Goal: Information Seeking & Learning: Learn about a topic

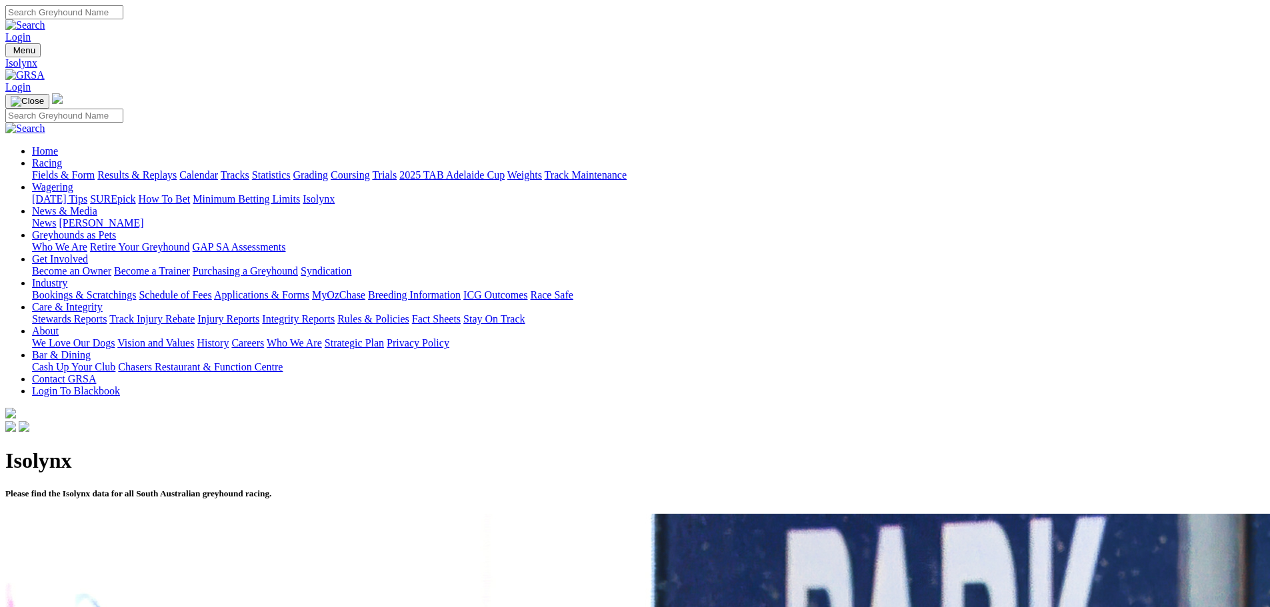
click at [95, 169] on link "Fields & Form" at bounding box center [63, 174] width 63 height 11
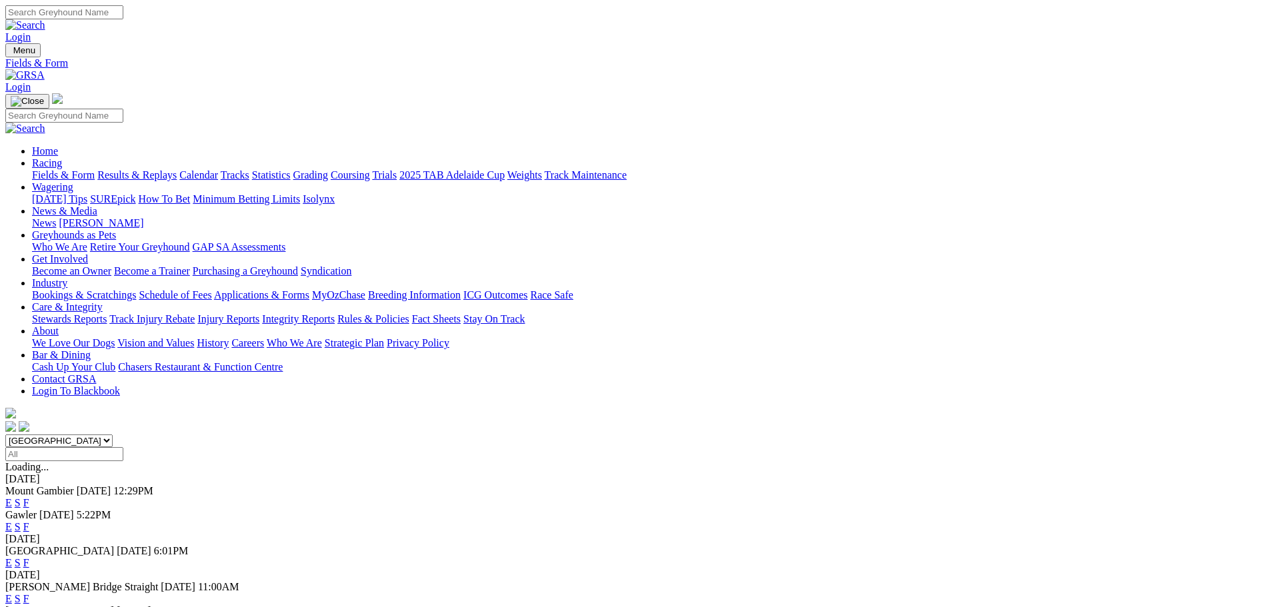
click at [29, 497] on link "F" at bounding box center [26, 502] width 6 height 11
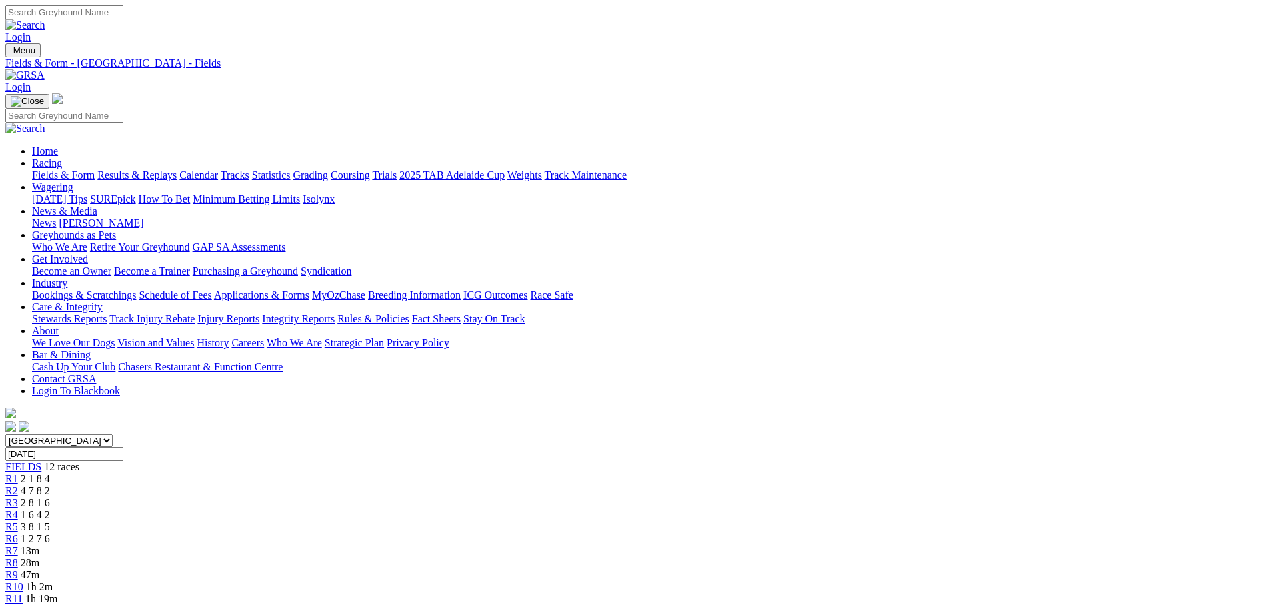
click at [95, 169] on link "Fields & Form" at bounding box center [63, 174] width 63 height 11
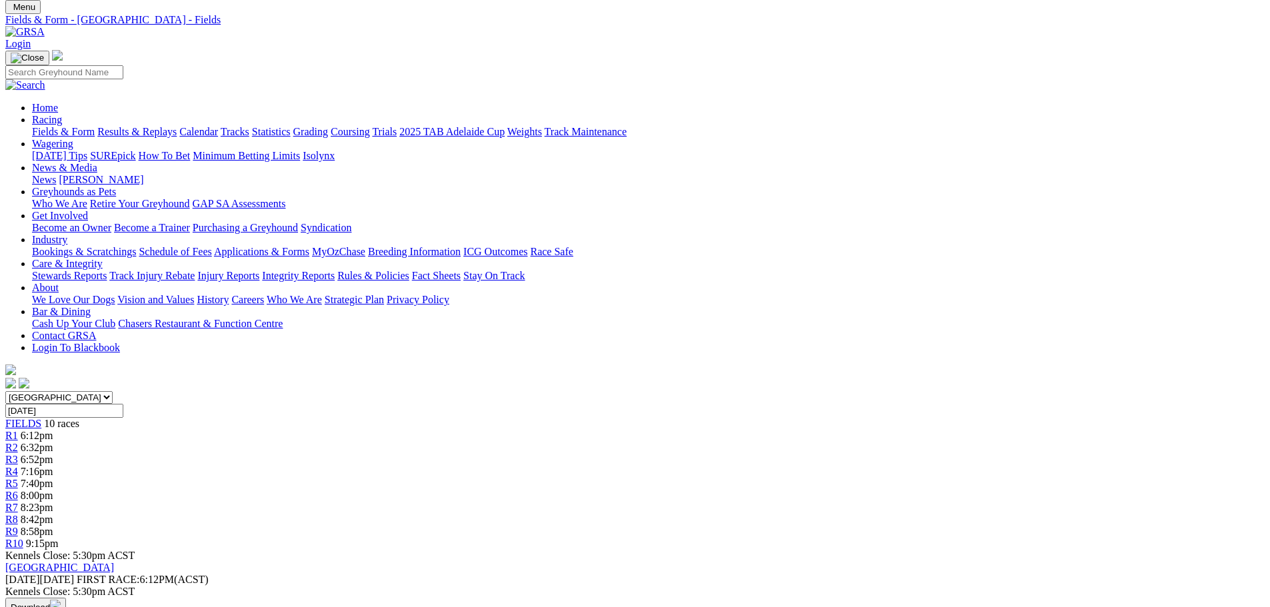
scroll to position [67, 0]
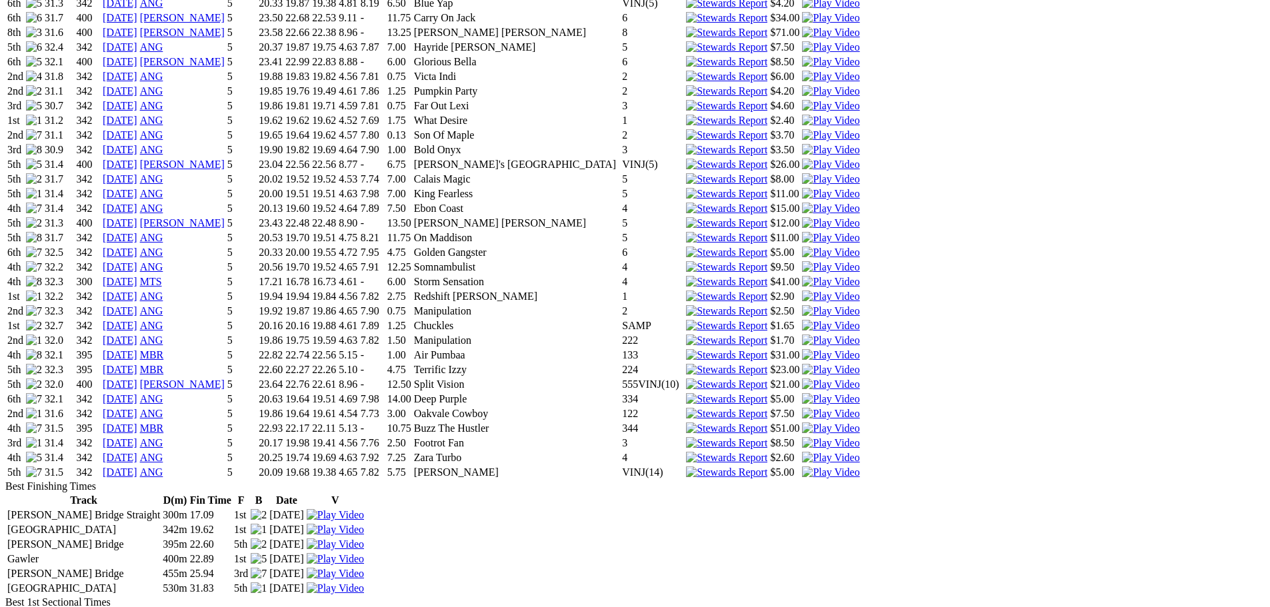
scroll to position [1400, 0]
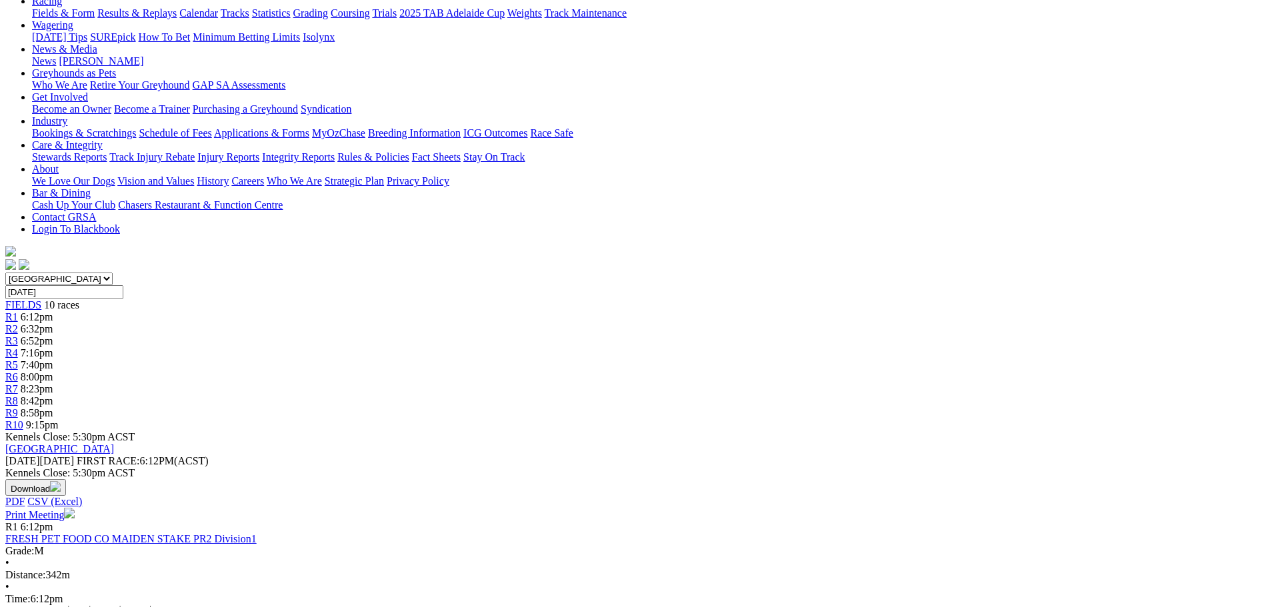
scroll to position [165, 0]
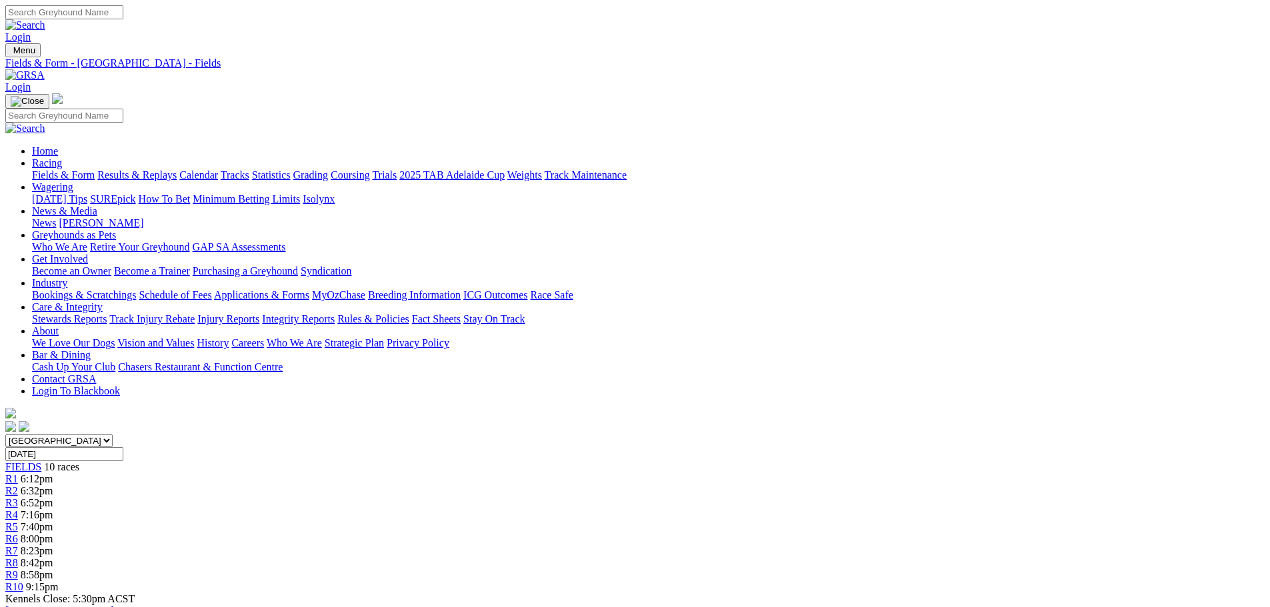
click at [218, 169] on link "Calendar" at bounding box center [198, 174] width 39 height 11
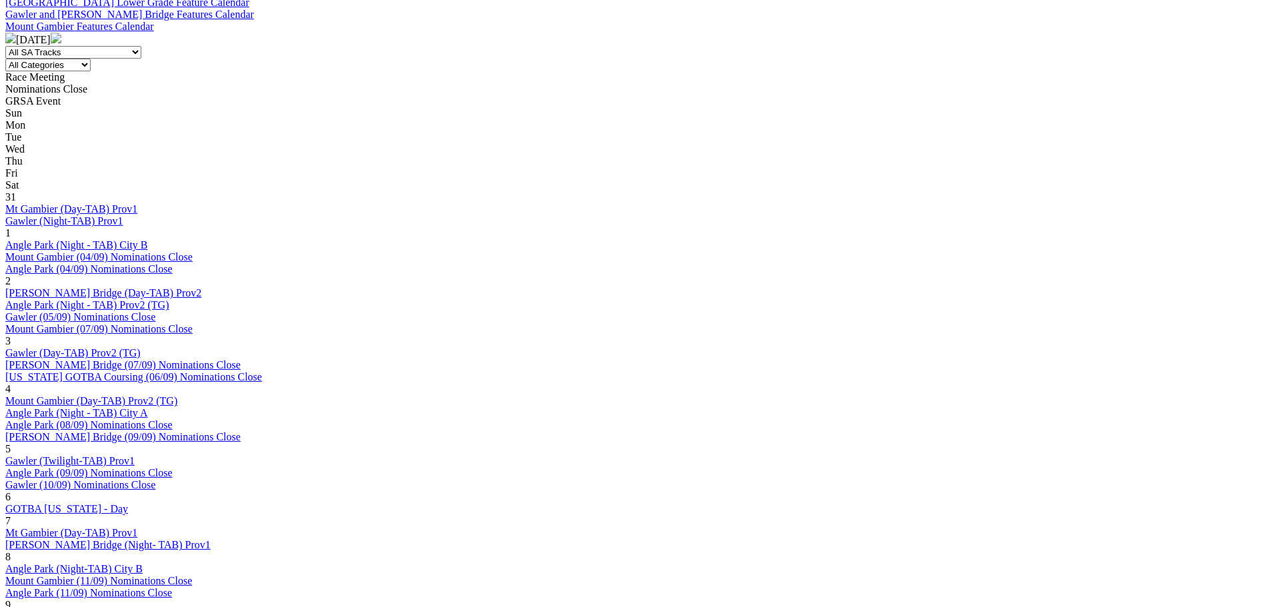
scroll to position [733, 0]
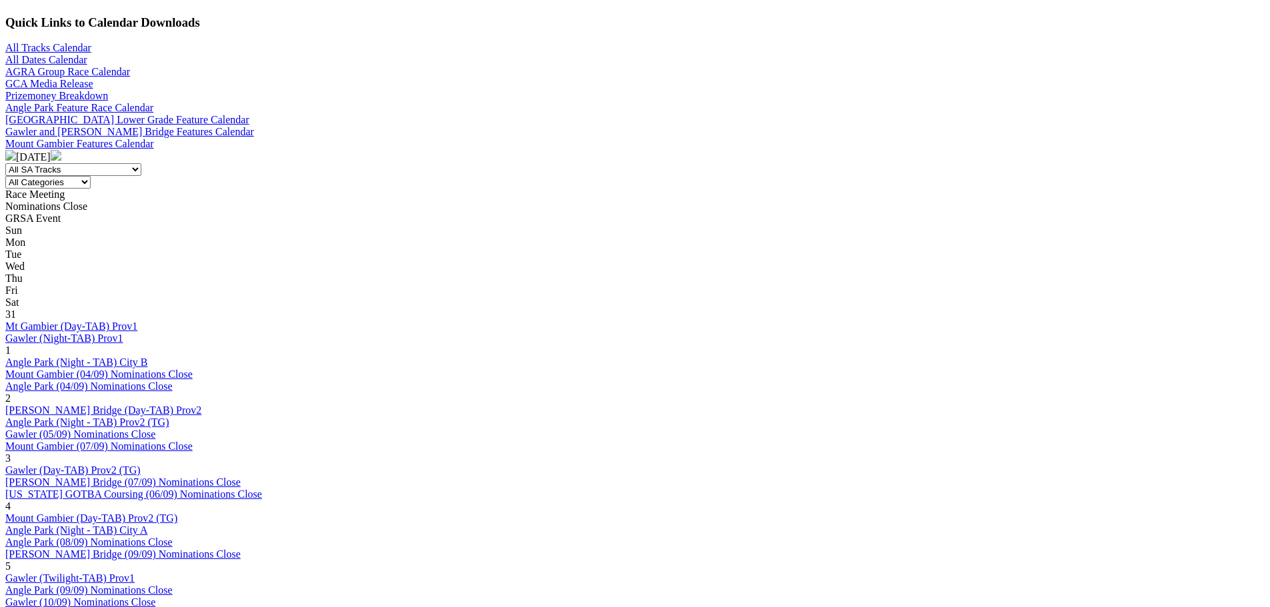
scroll to position [600, 0]
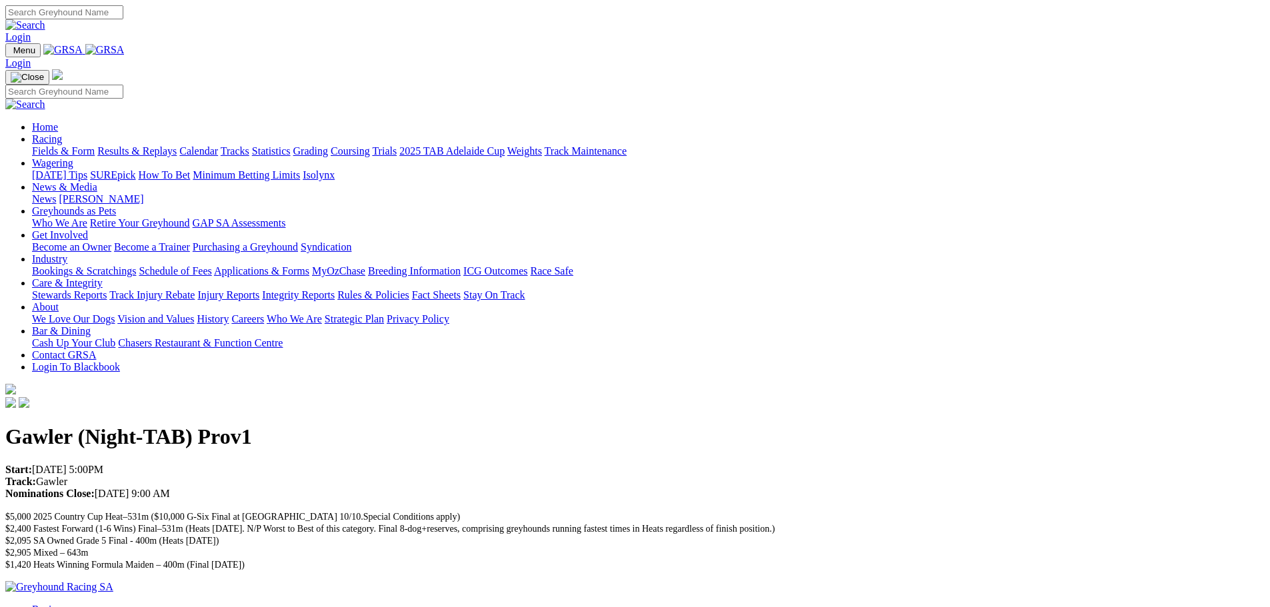
click at [95, 145] on link "Fields & Form" at bounding box center [63, 150] width 63 height 11
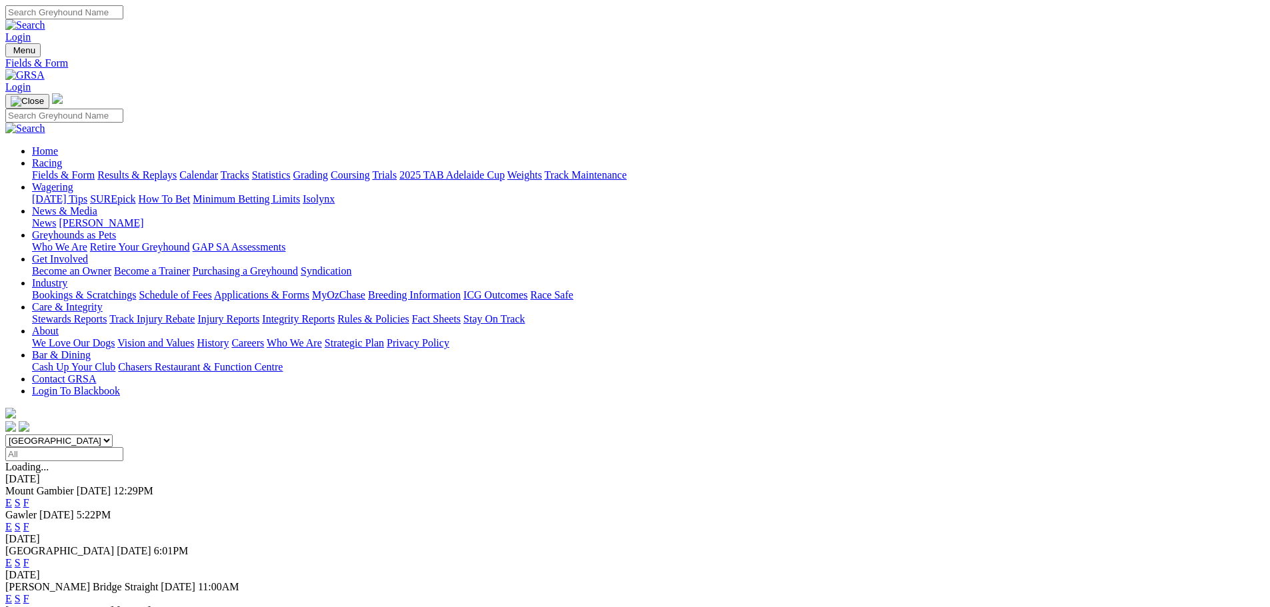
click at [29, 521] on link "F" at bounding box center [26, 526] width 6 height 11
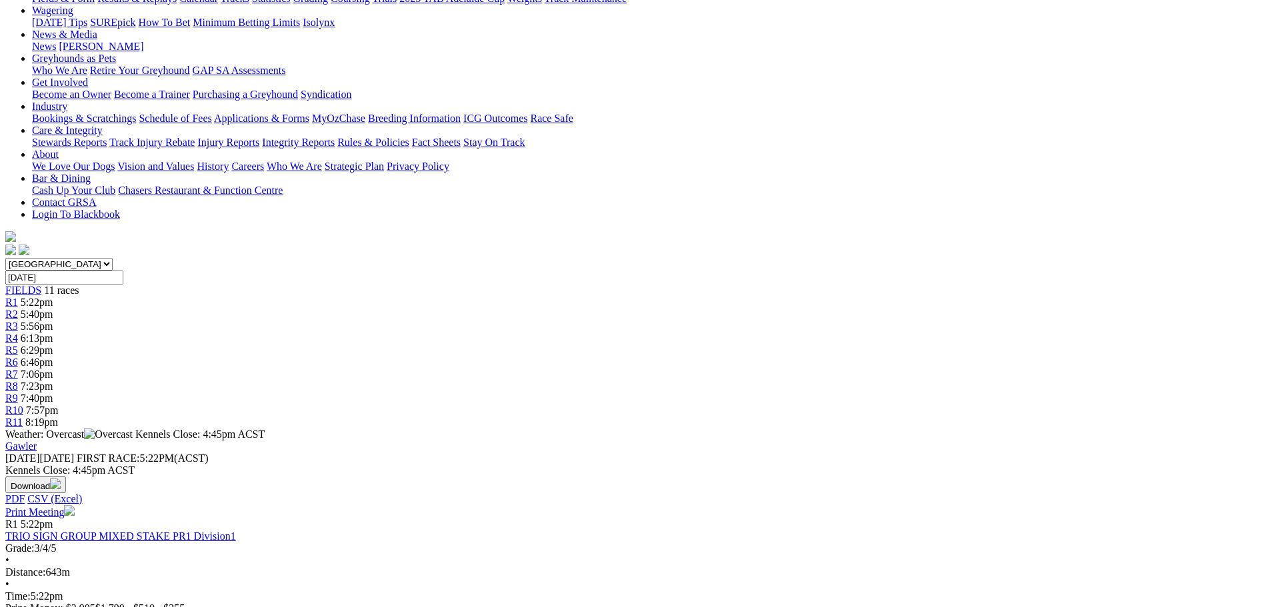
scroll to position [200, 0]
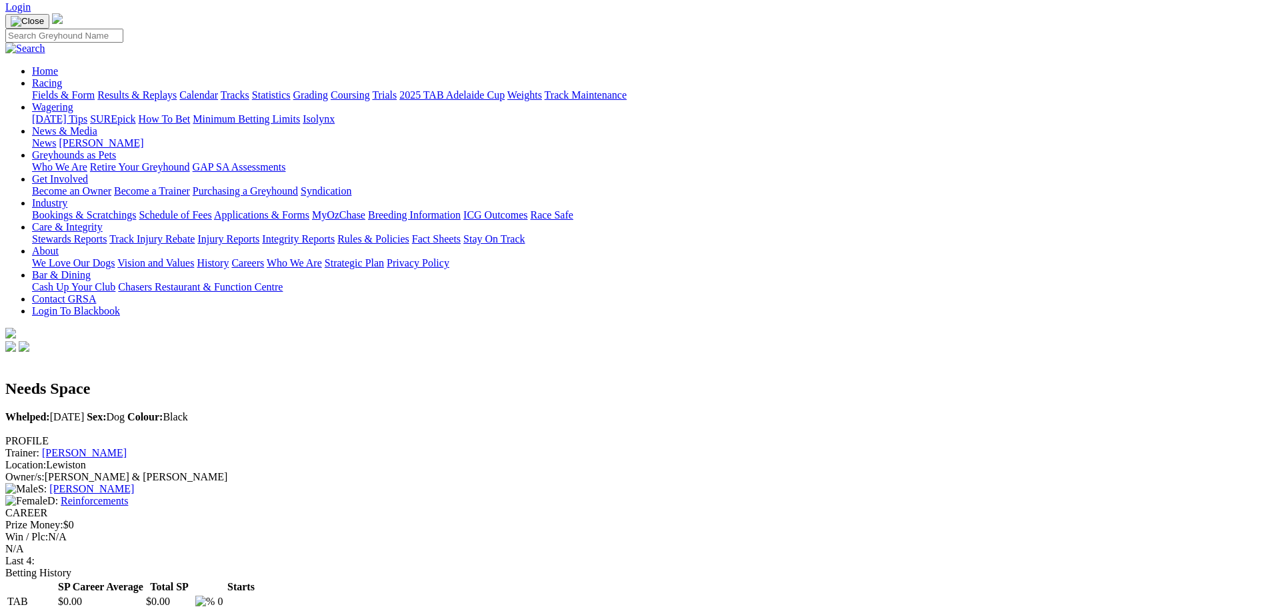
scroll to position [67, 0]
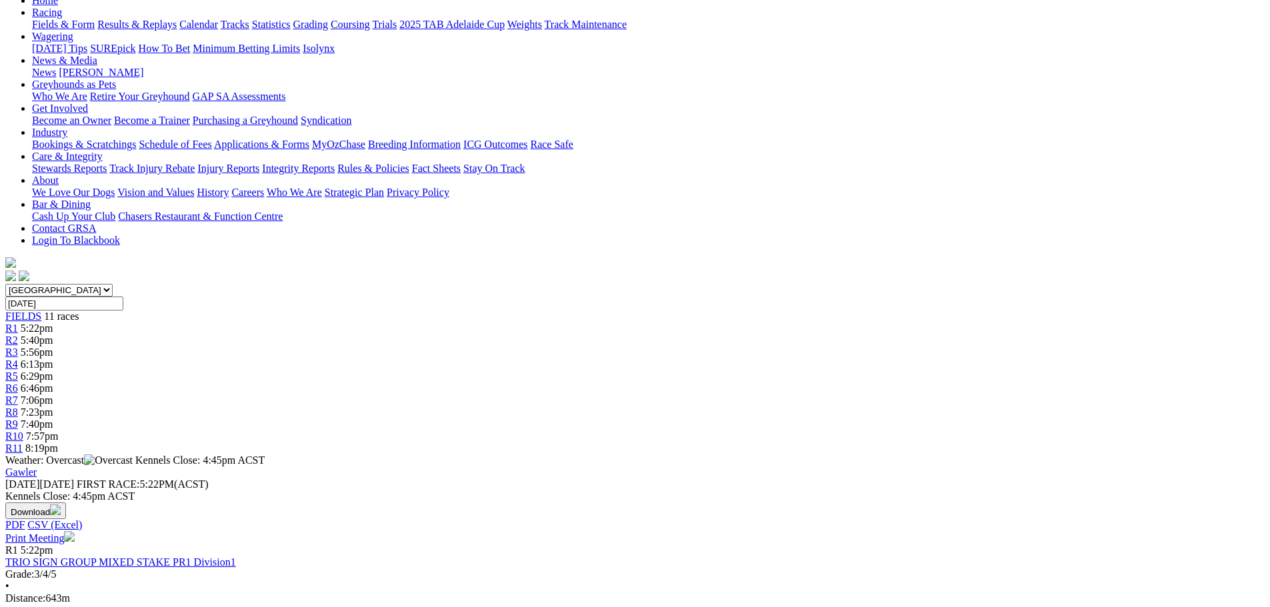
scroll to position [200, 0]
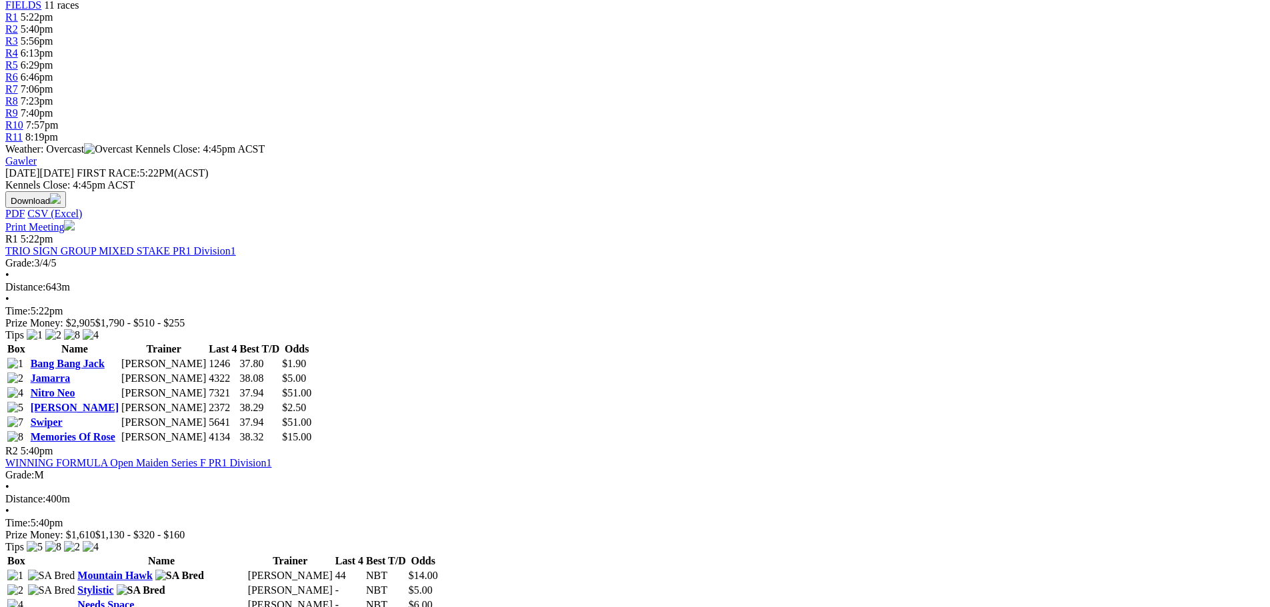
scroll to position [467, 0]
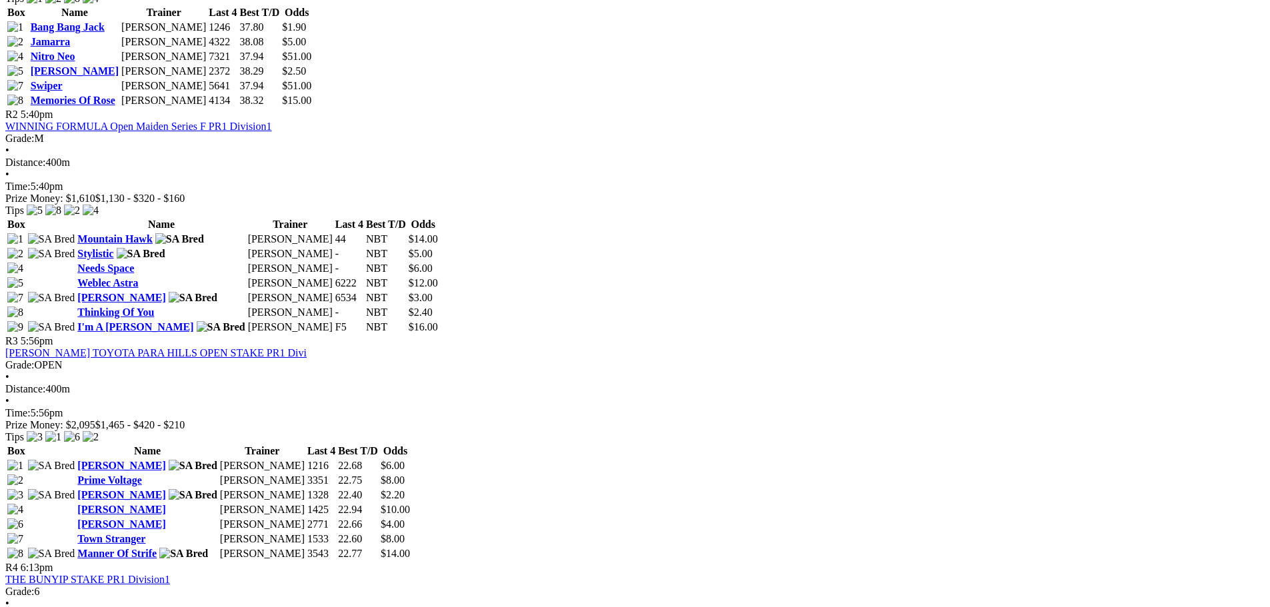
scroll to position [800, 0]
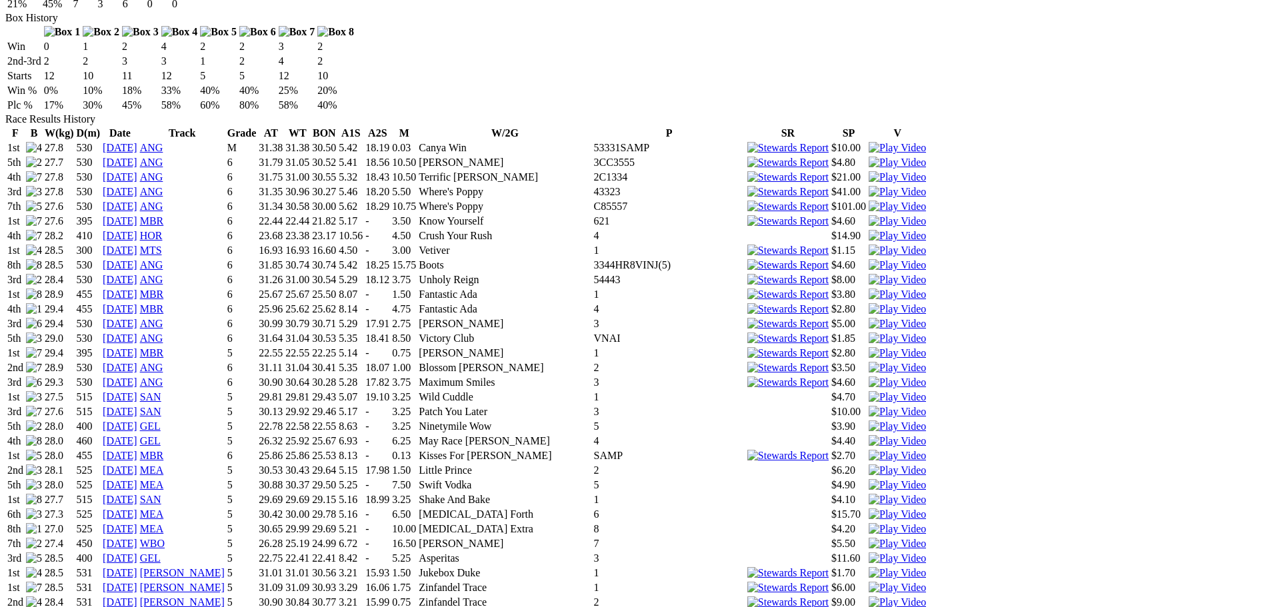
scroll to position [867, 0]
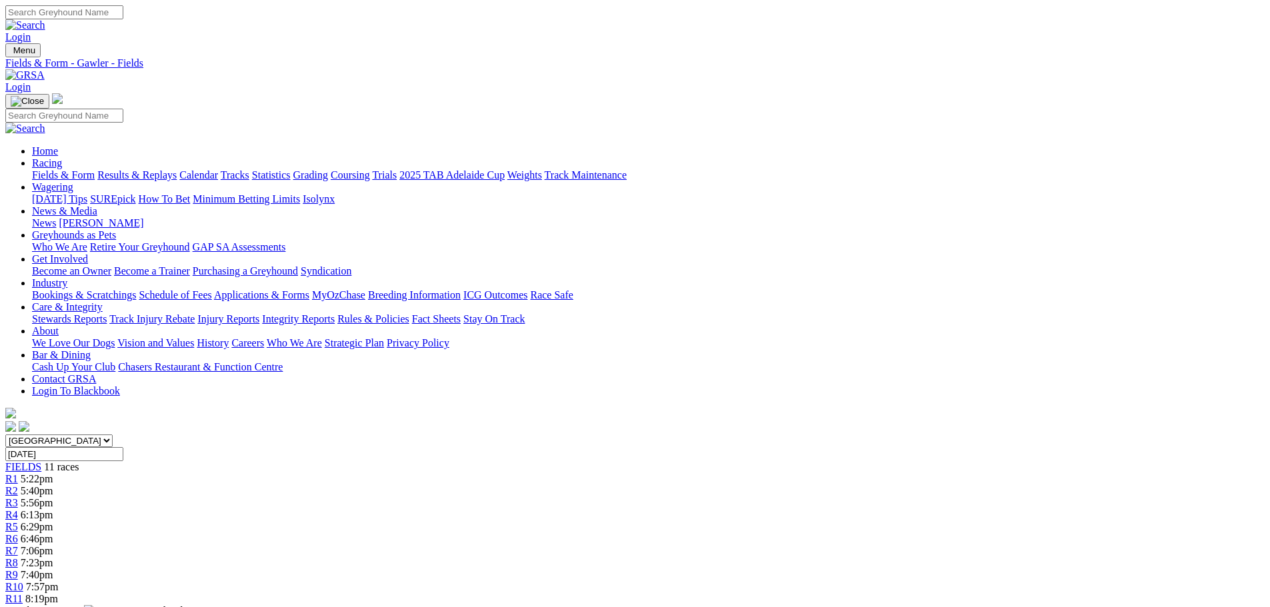
click at [123, 15] on input "Search" at bounding box center [64, 12] width 118 height 14
type input "king fearless"
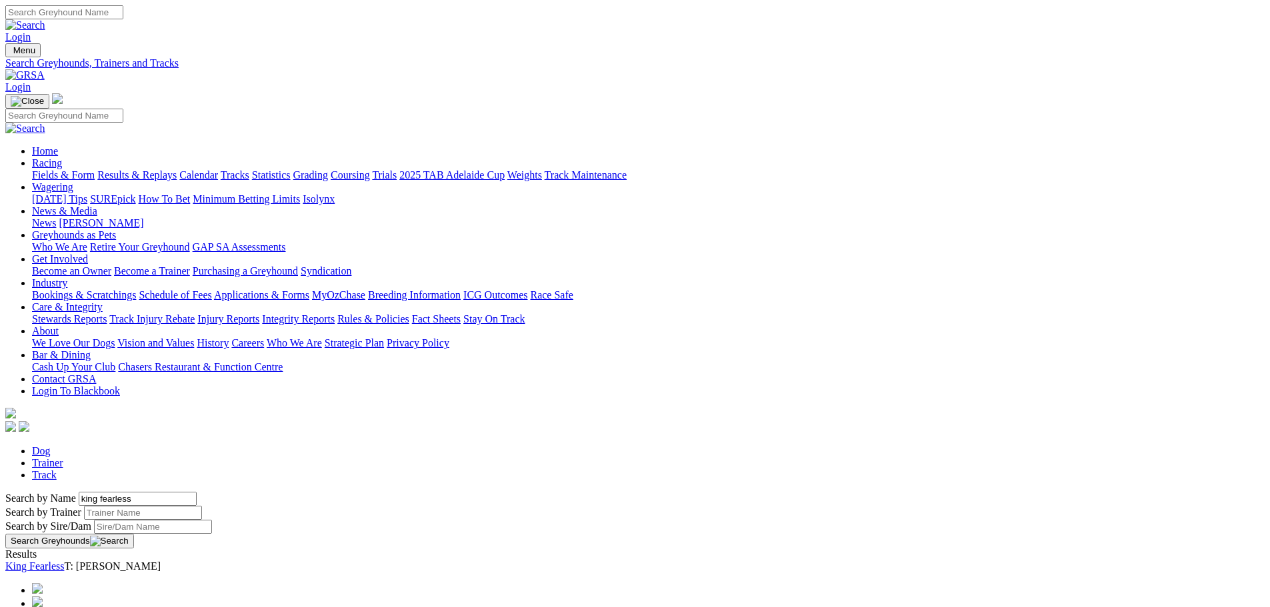
click at [64, 561] on link "King Fearless" at bounding box center [34, 566] width 59 height 11
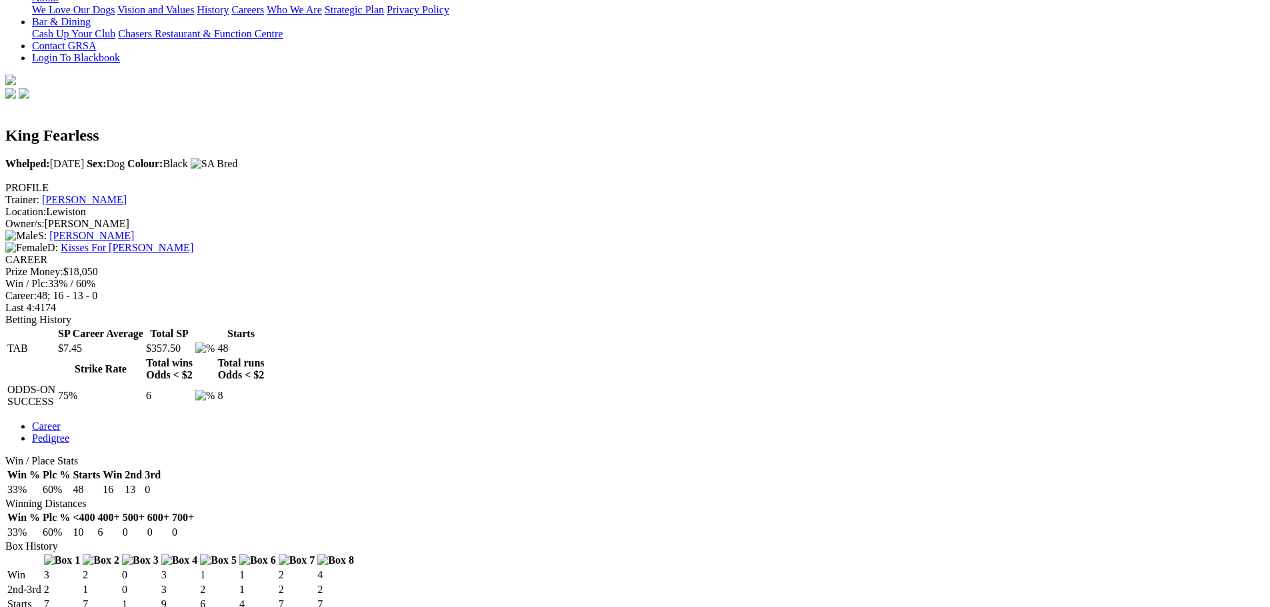
scroll to position [67, 0]
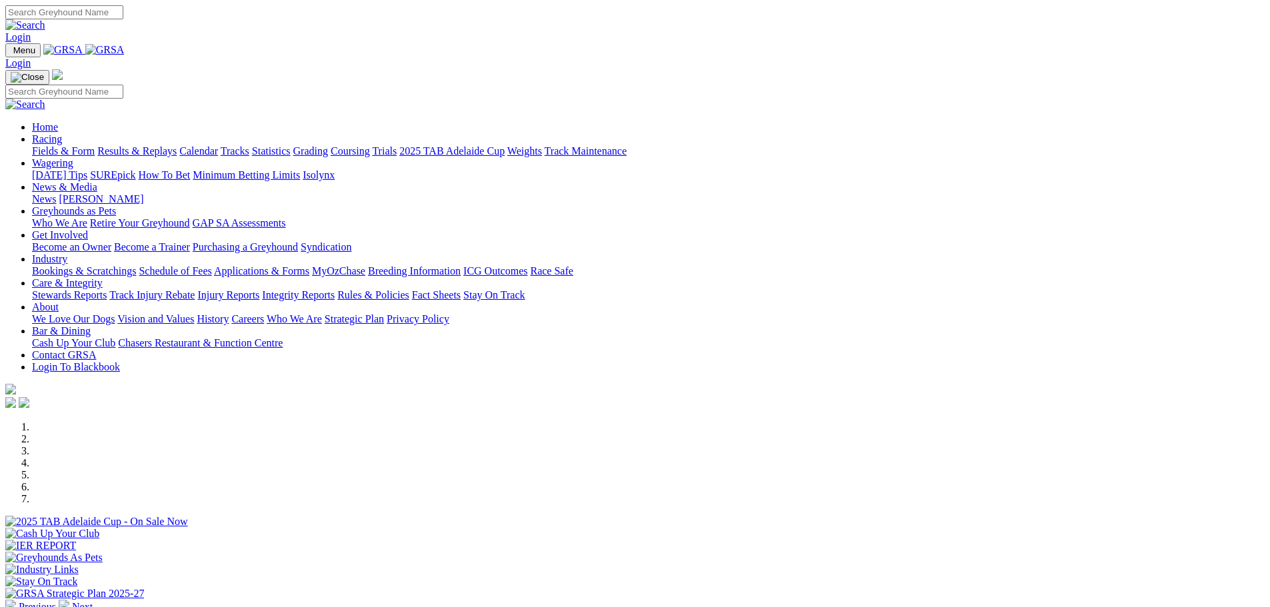
click at [218, 145] on link "Calendar" at bounding box center [198, 150] width 39 height 11
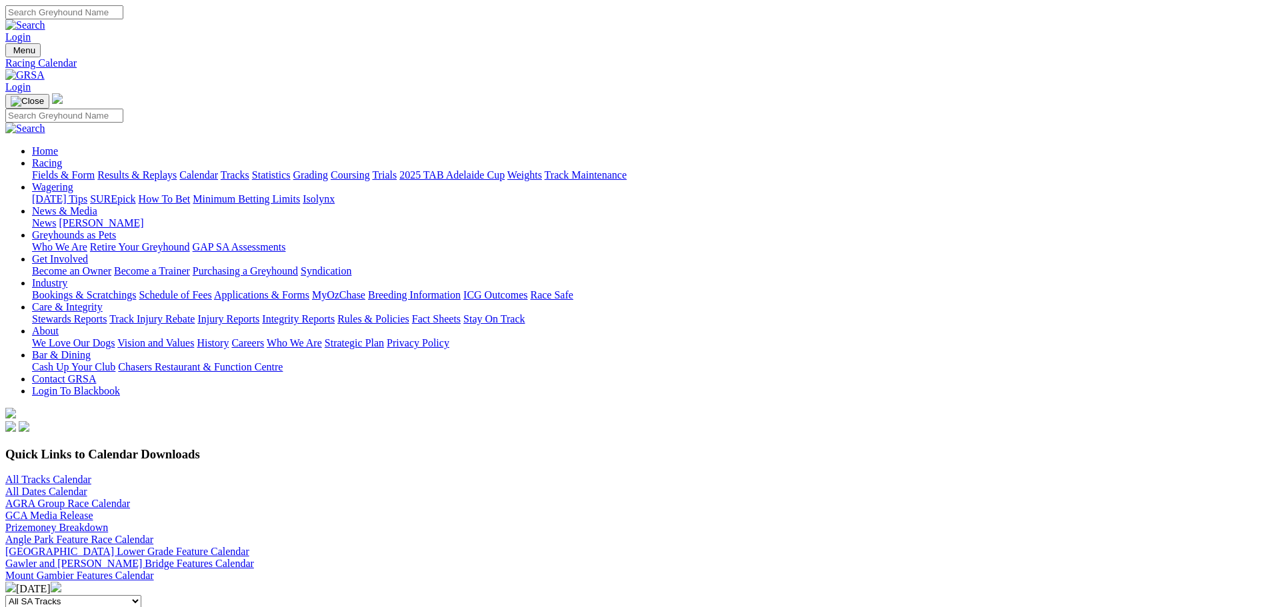
click at [61, 582] on img at bounding box center [56, 587] width 11 height 11
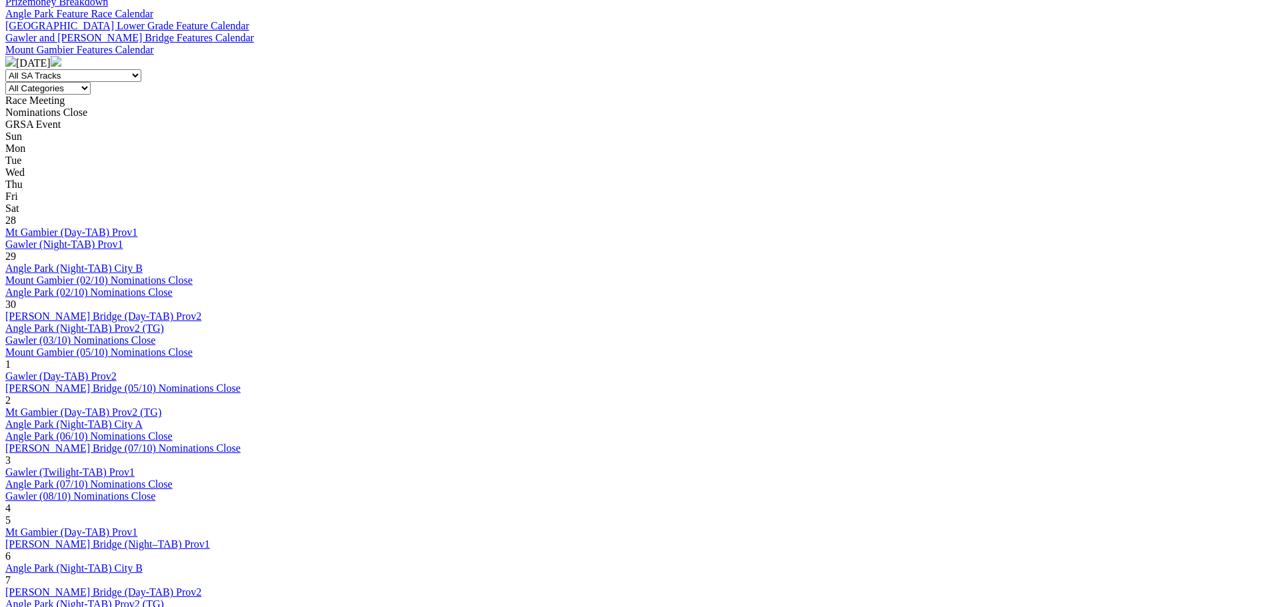
scroll to position [533, 0]
